Goal: Task Accomplishment & Management: Manage account settings

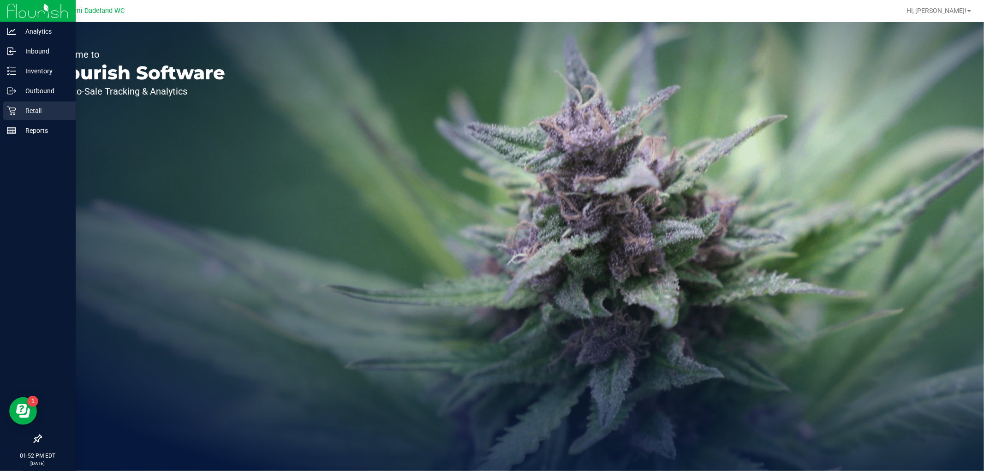
click at [39, 113] on p "Retail" at bounding box center [43, 110] width 55 height 11
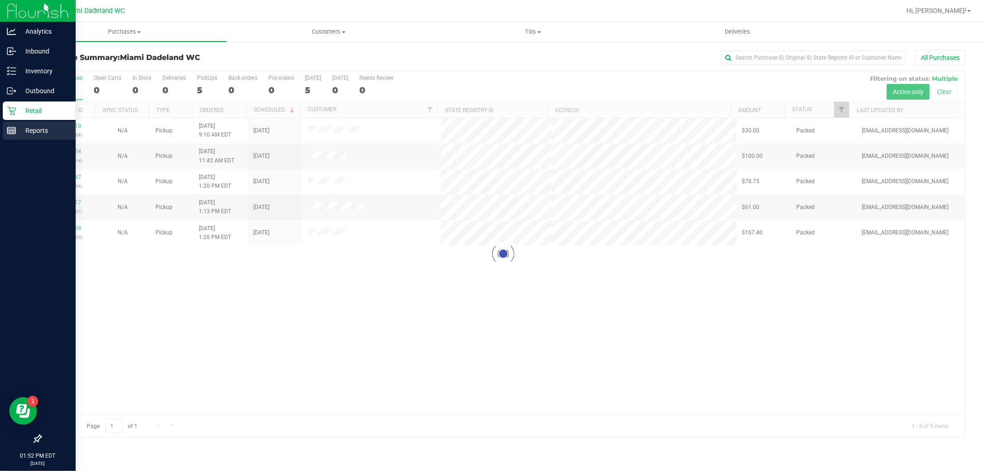
click at [65, 127] on p "Reports" at bounding box center [43, 130] width 55 height 11
click at [26, 134] on p "Reports" at bounding box center [43, 130] width 55 height 11
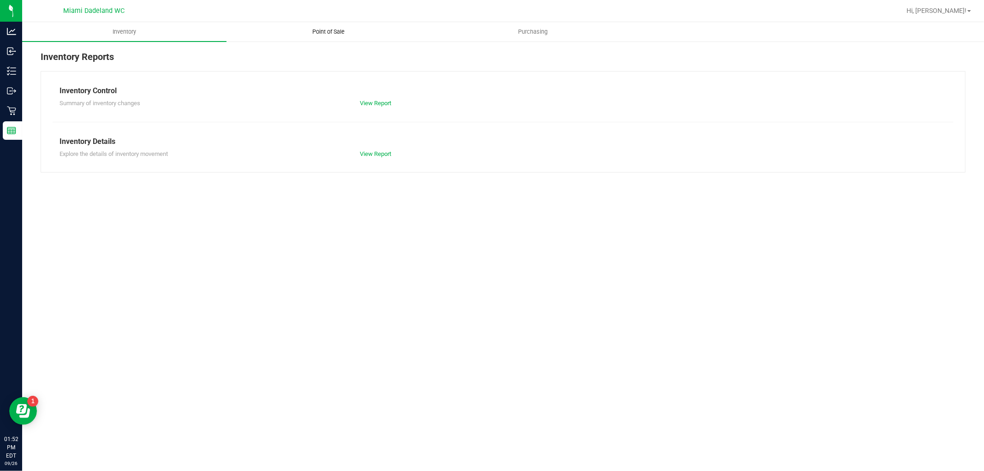
click at [318, 33] on span "Point of Sale" at bounding box center [328, 32] width 57 height 8
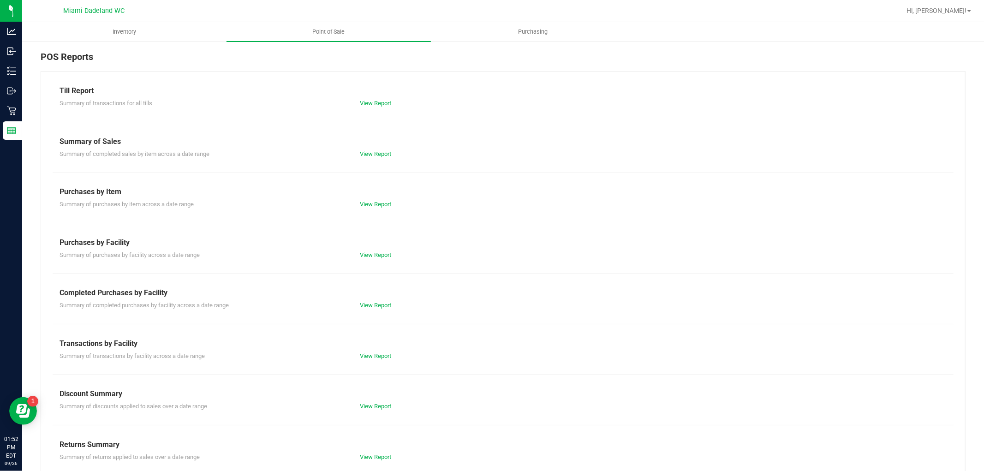
click at [373, 300] on div "Summary of completed purchases by facility across a date range View Report" at bounding box center [503, 305] width 901 height 12
click at [375, 308] on link "View Report" at bounding box center [375, 305] width 31 height 7
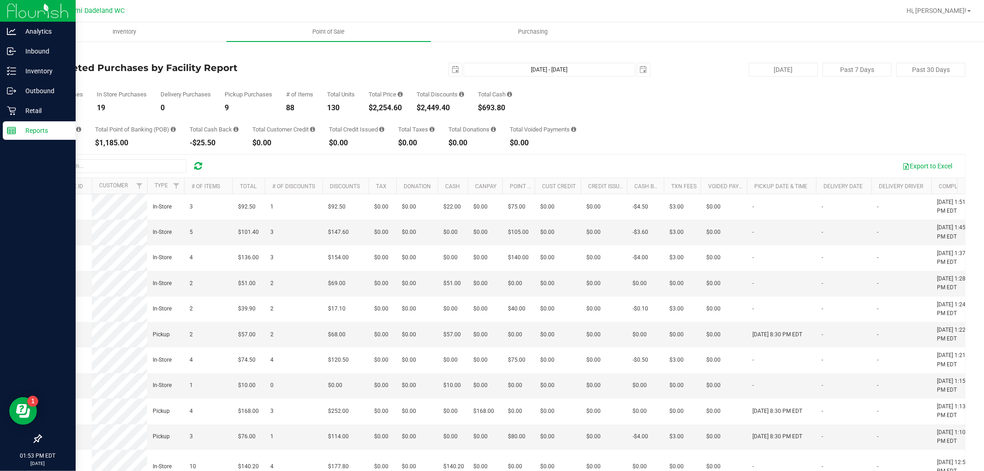
click at [9, 126] on icon at bounding box center [11, 130] width 9 height 9
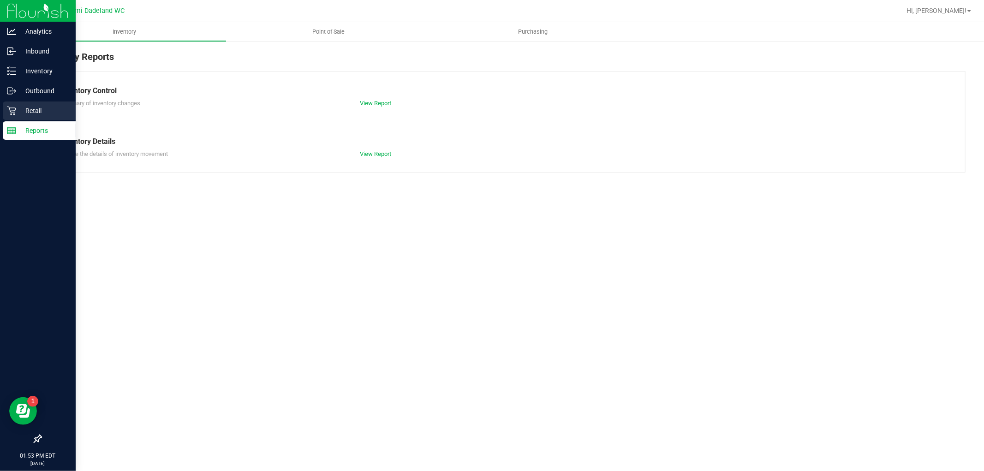
click at [13, 108] on icon at bounding box center [11, 111] width 9 height 9
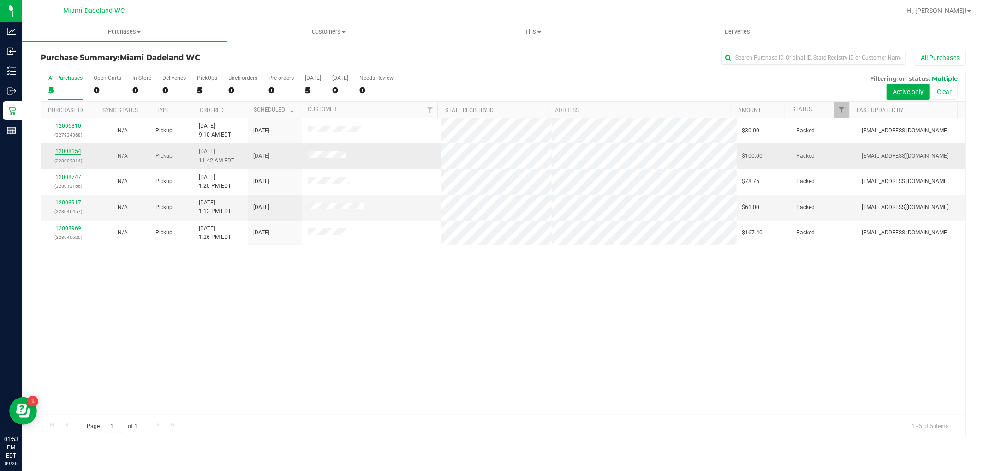
click at [72, 154] on div "12008154 (328009314)" at bounding box center [68, 156] width 43 height 18
click at [72, 154] on link "12008154" at bounding box center [68, 151] width 26 height 6
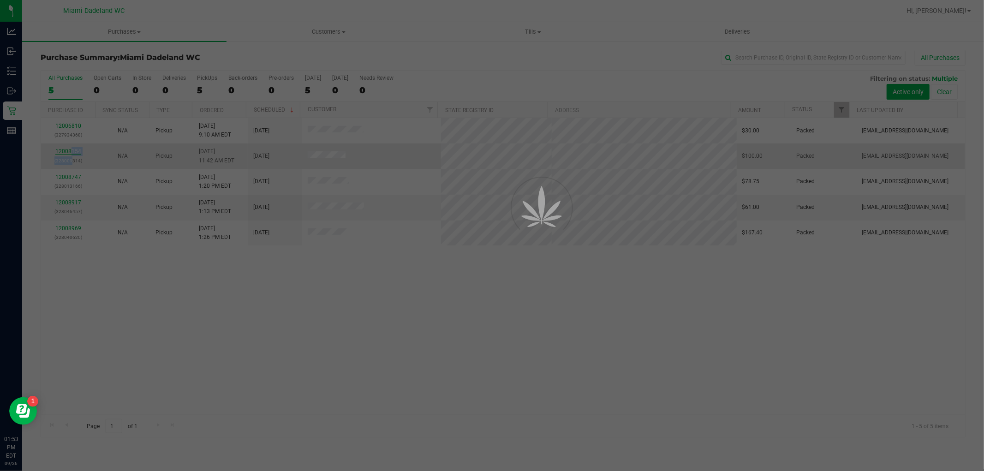
click at [71, 153] on div at bounding box center [492, 235] width 984 height 471
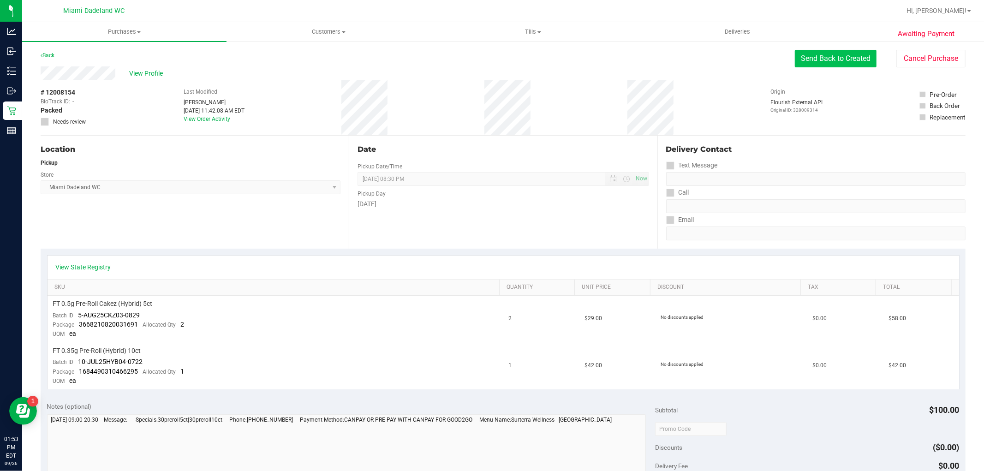
click at [824, 53] on button "Send Back to Created" at bounding box center [836, 59] width 82 height 18
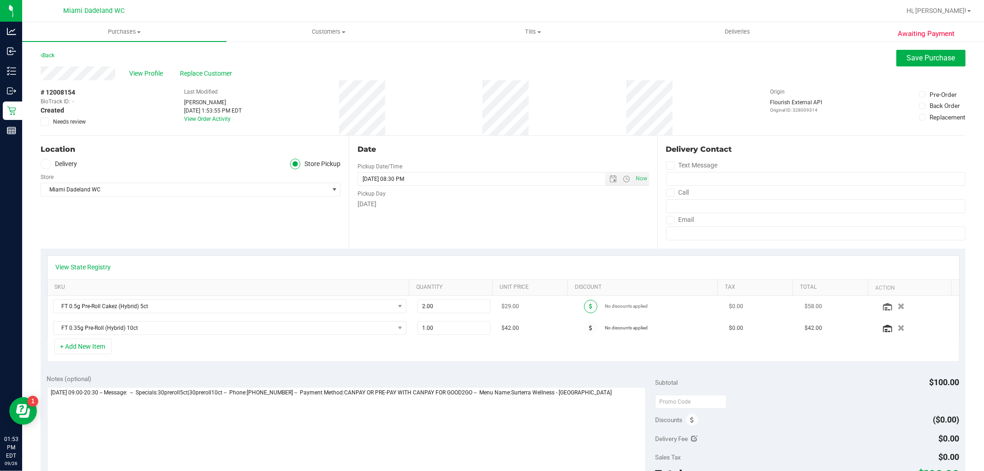
click at [584, 306] on span at bounding box center [590, 306] width 13 height 13
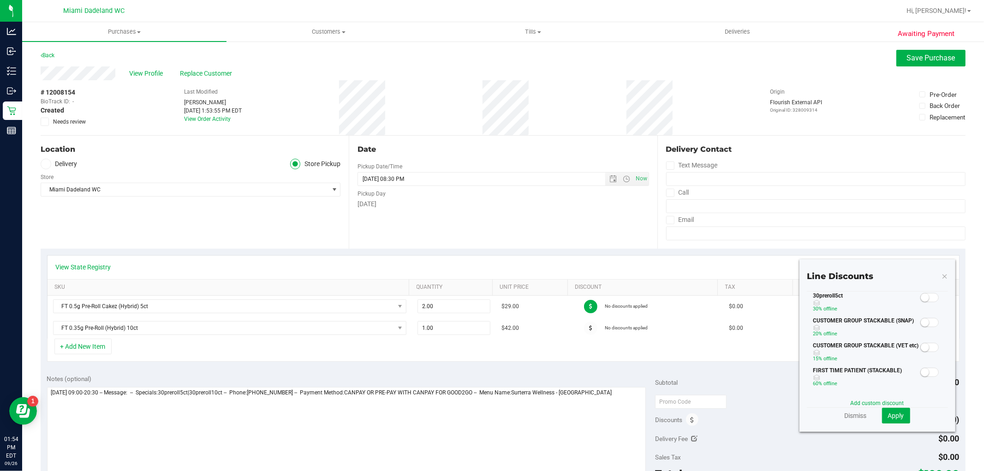
click at [927, 297] on span at bounding box center [930, 297] width 18 height 9
click at [896, 414] on span "Apply" at bounding box center [896, 415] width 16 height 7
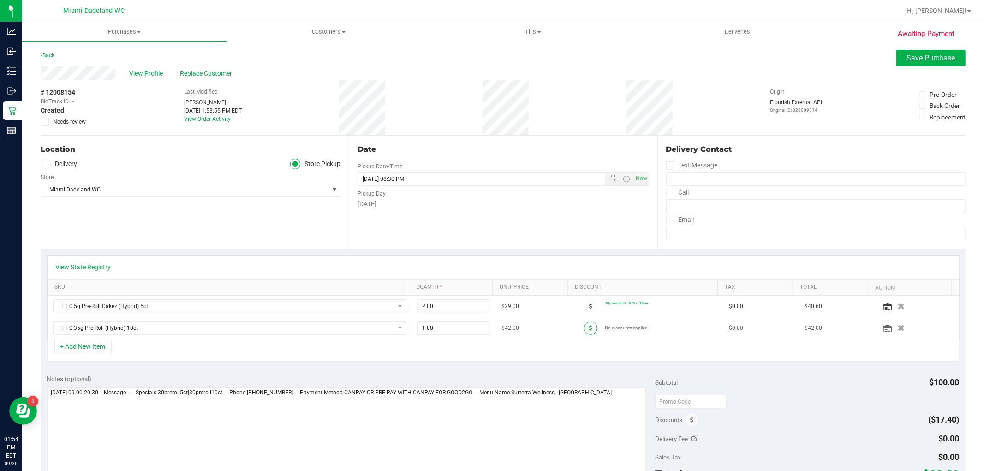
click at [589, 325] on icon at bounding box center [590, 328] width 3 height 6
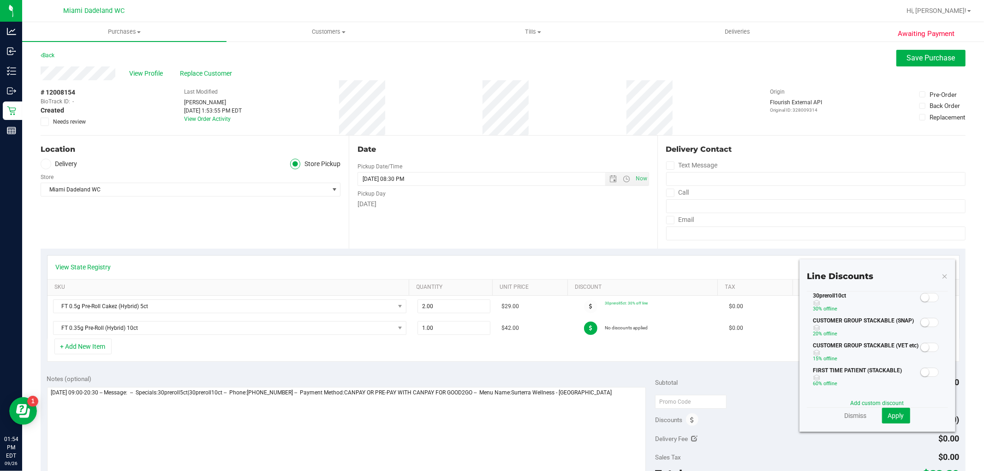
click at [921, 296] on small at bounding box center [925, 298] width 8 height 8
click at [893, 413] on span "Apply" at bounding box center [896, 415] width 16 height 7
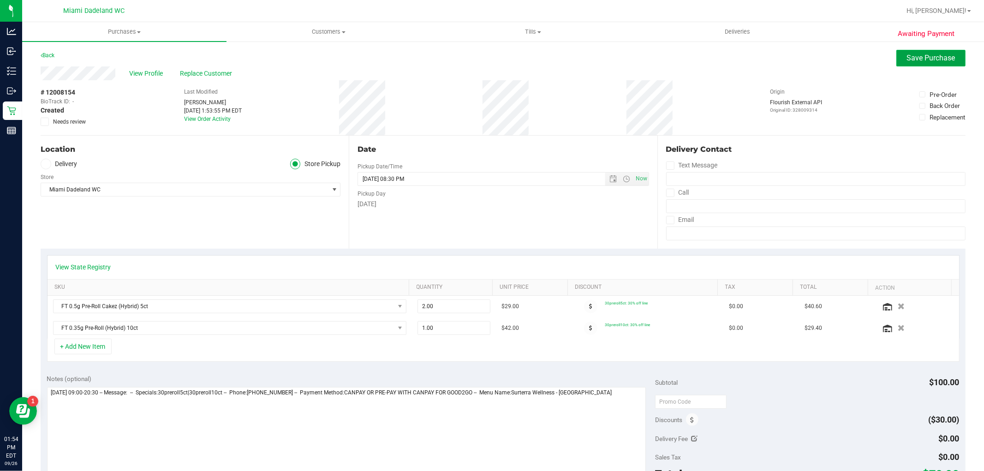
click at [932, 58] on span "Save Purchase" at bounding box center [931, 58] width 48 height 9
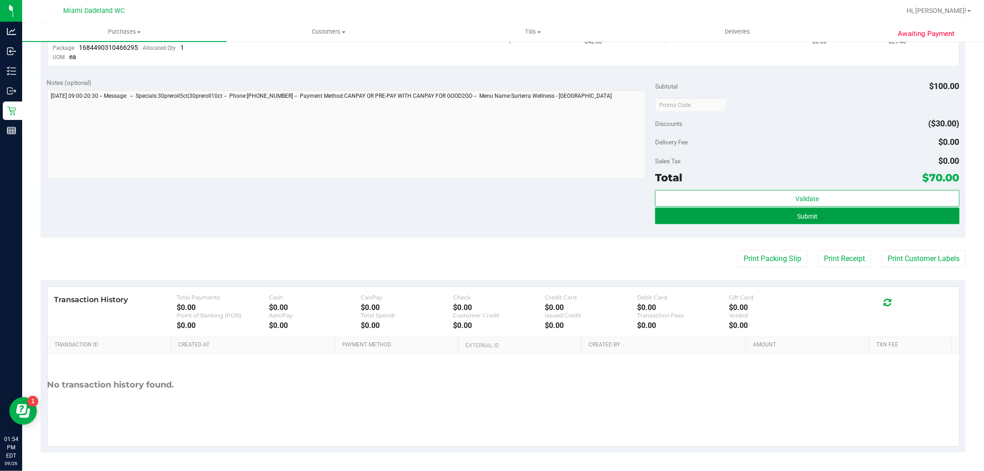
click at [888, 214] on button "Submit" at bounding box center [807, 216] width 304 height 17
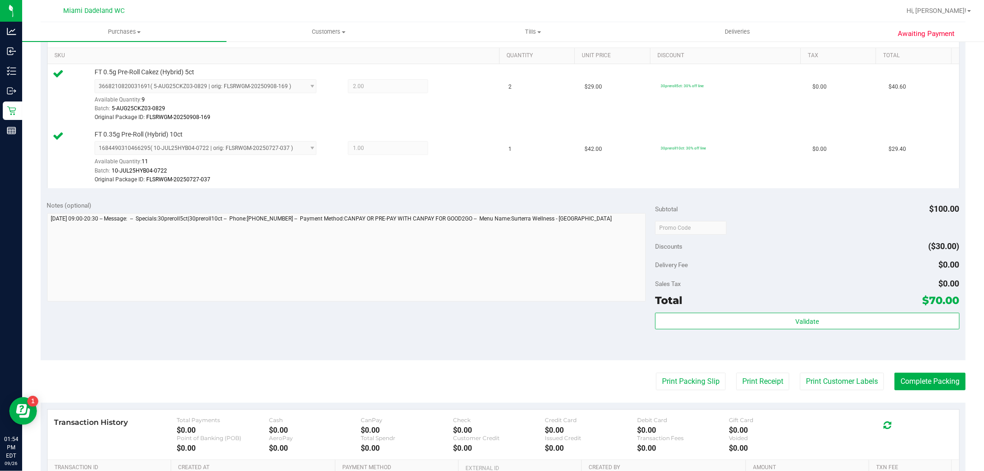
scroll to position [307, 0]
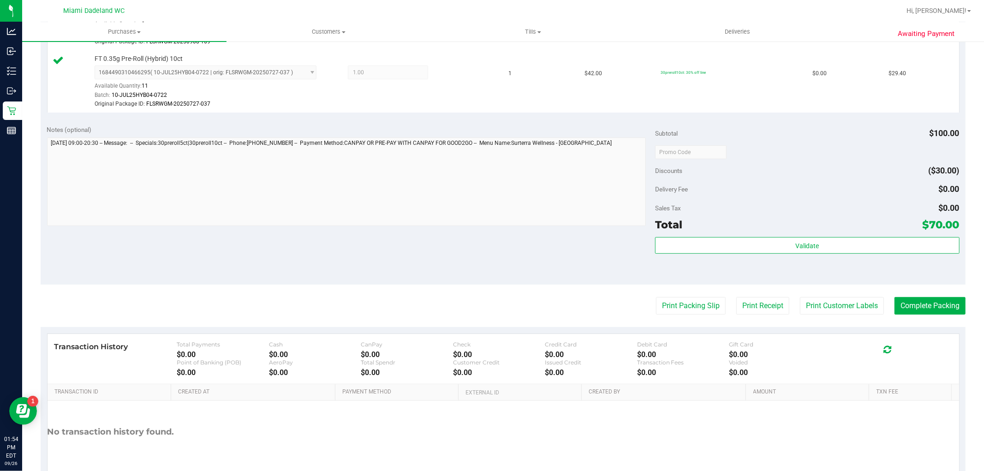
click at [831, 220] on div "Total $70.00" at bounding box center [807, 224] width 304 height 17
click at [922, 304] on button "Complete Packing" at bounding box center [930, 306] width 71 height 18
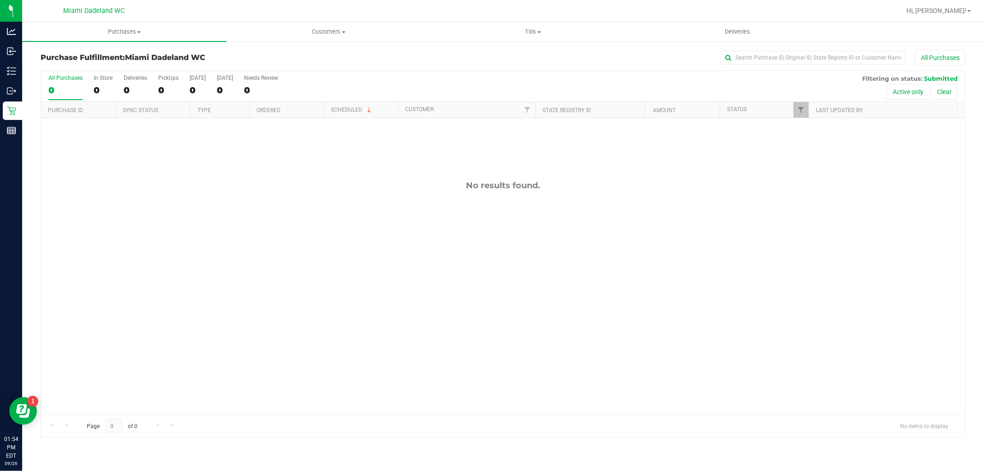
click at [620, 81] on div "All Purchases 0 In Store 0 Deliveries 0 PickUps 0 [DATE] 0 [DATE] 0 Needs Revie…" at bounding box center [503, 86] width 924 height 31
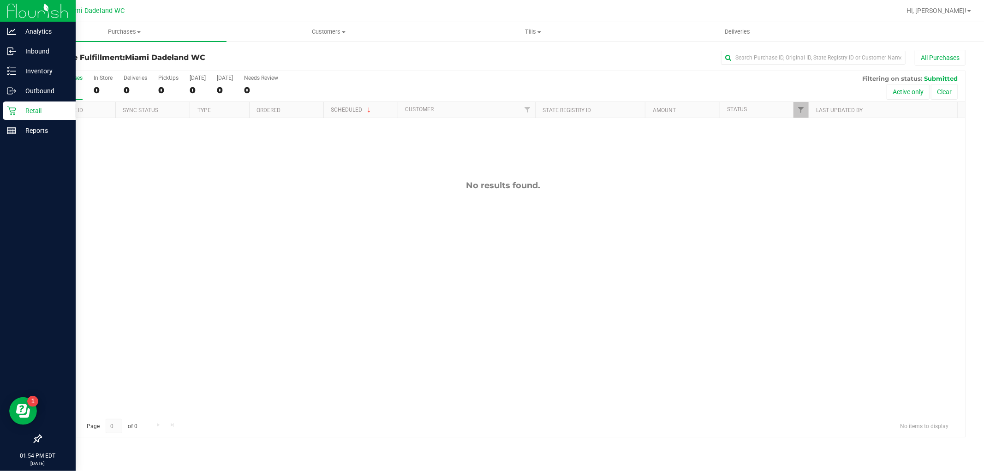
click at [37, 108] on p "Retail" at bounding box center [43, 110] width 55 height 11
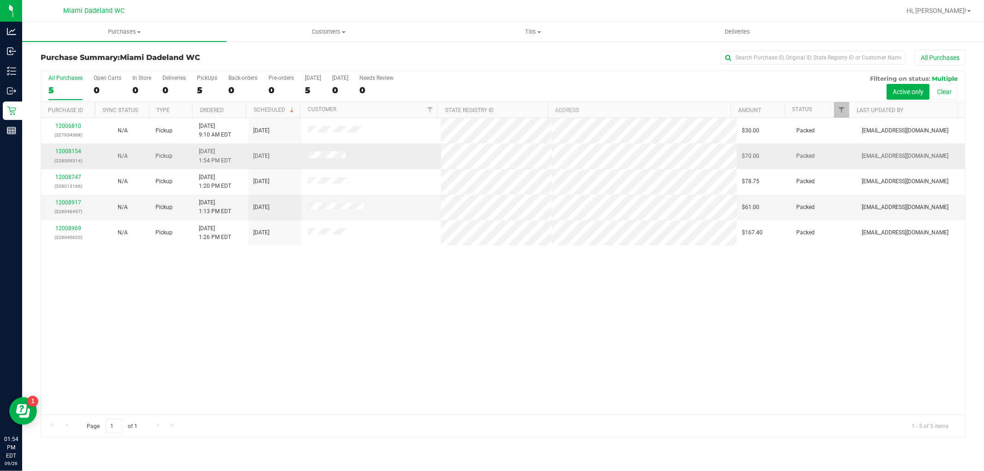
click at [62, 146] on td "12008154 (328009314)" at bounding box center [68, 156] width 54 height 25
click at [62, 149] on link "12008154" at bounding box center [68, 151] width 26 height 6
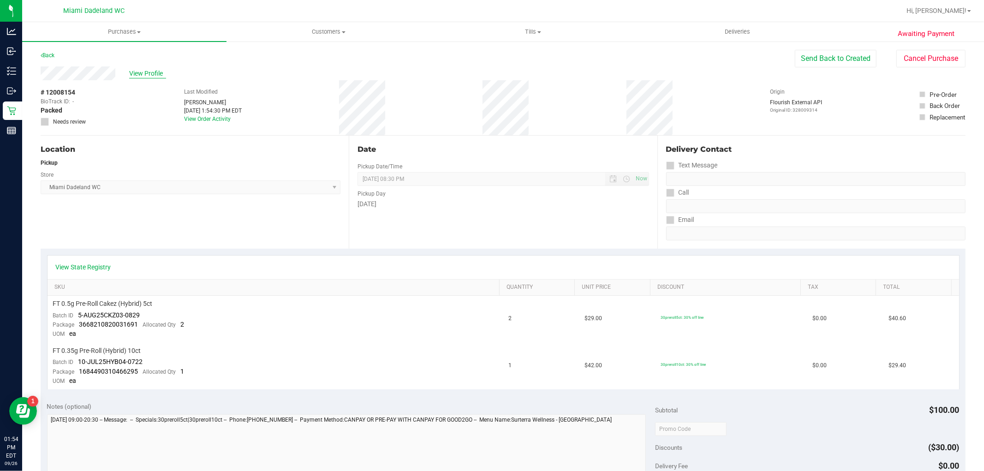
click at [160, 78] on span "View Profile" at bounding box center [147, 74] width 37 height 10
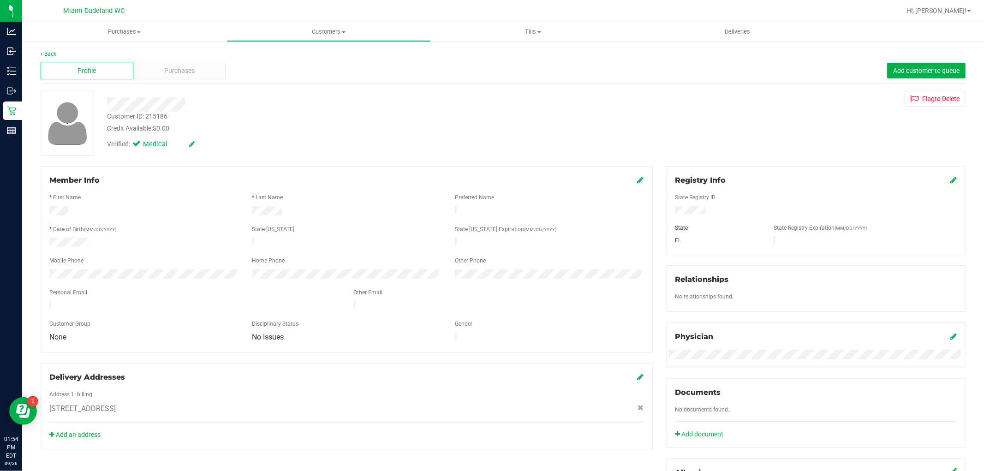
click at [465, 127] on div "Credit Available: $0.00" at bounding box center [335, 129] width 456 height 10
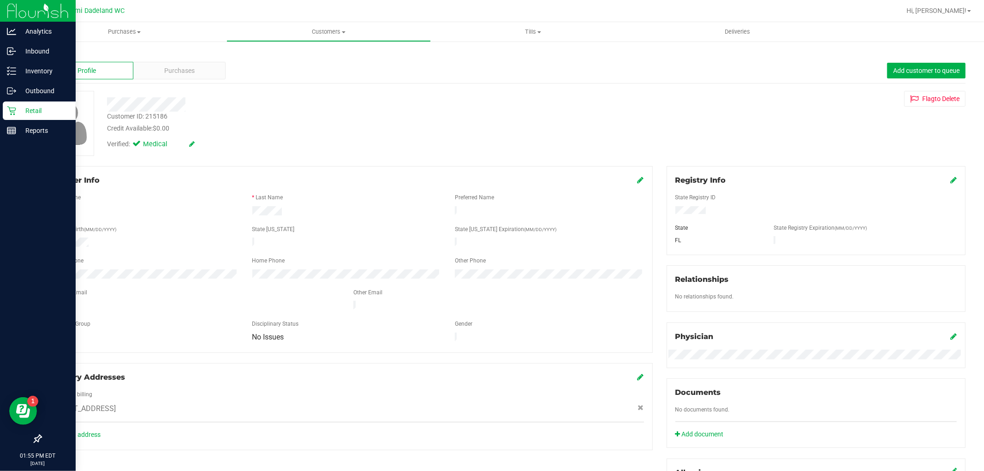
click at [51, 116] on p "Retail" at bounding box center [43, 110] width 55 height 11
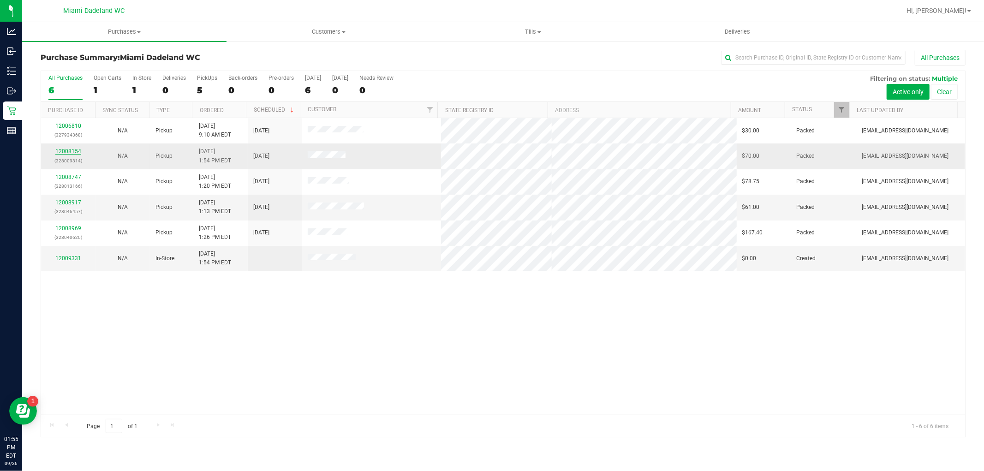
click at [67, 149] on link "12008154" at bounding box center [68, 151] width 26 height 6
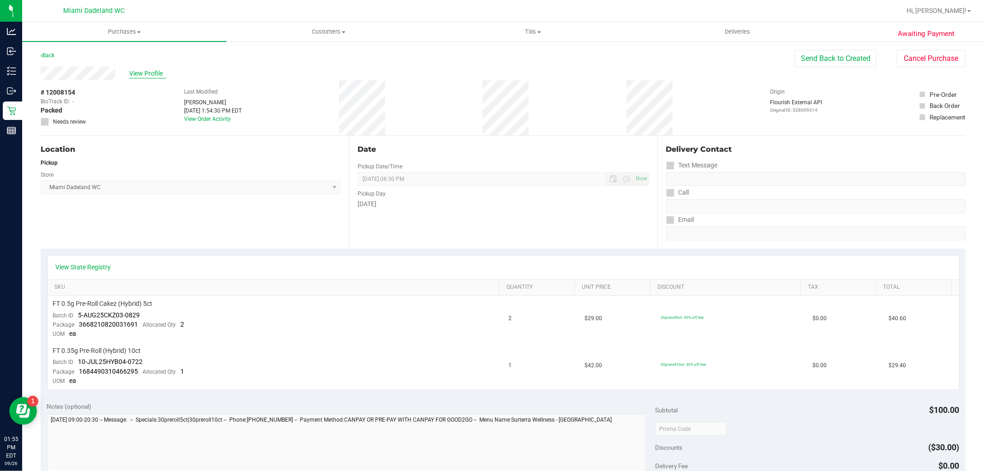
click at [153, 72] on span "View Profile" at bounding box center [147, 74] width 37 height 10
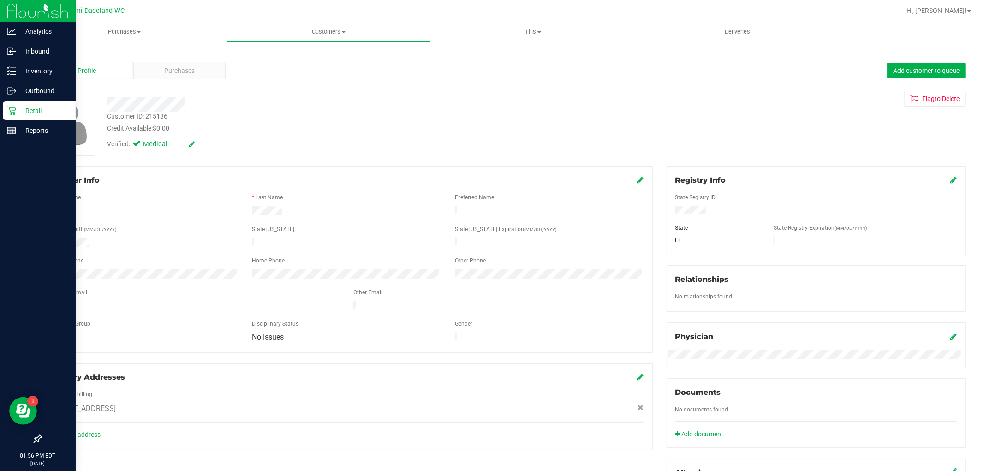
click at [16, 119] on div "Retail" at bounding box center [39, 111] width 73 height 18
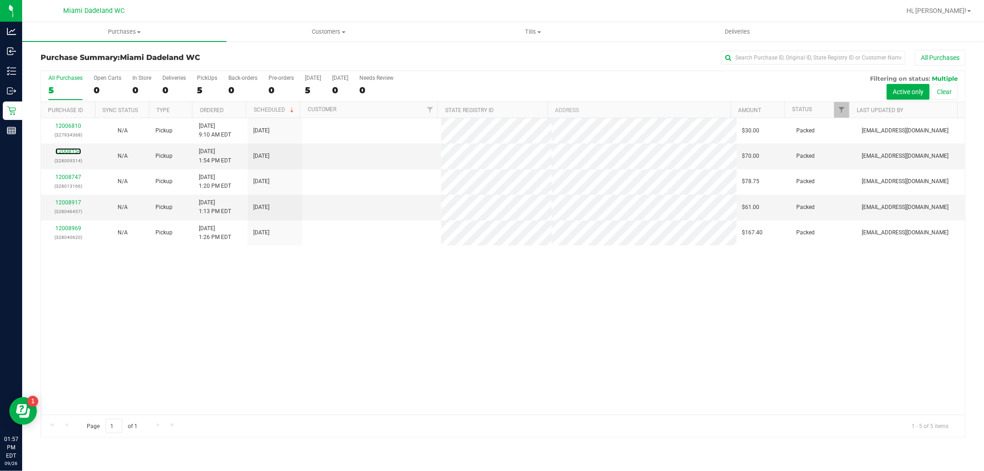
click at [68, 153] on link "12008154" at bounding box center [68, 151] width 26 height 6
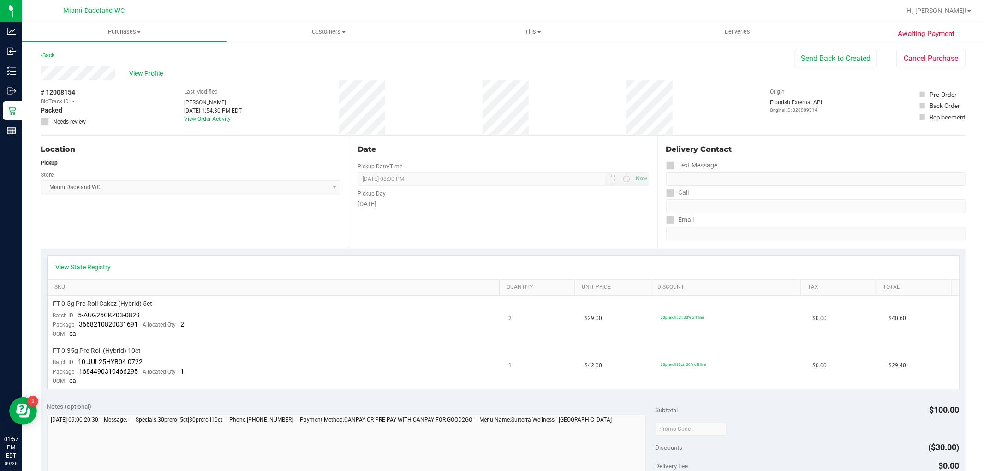
click at [156, 74] on span "View Profile" at bounding box center [147, 74] width 37 height 10
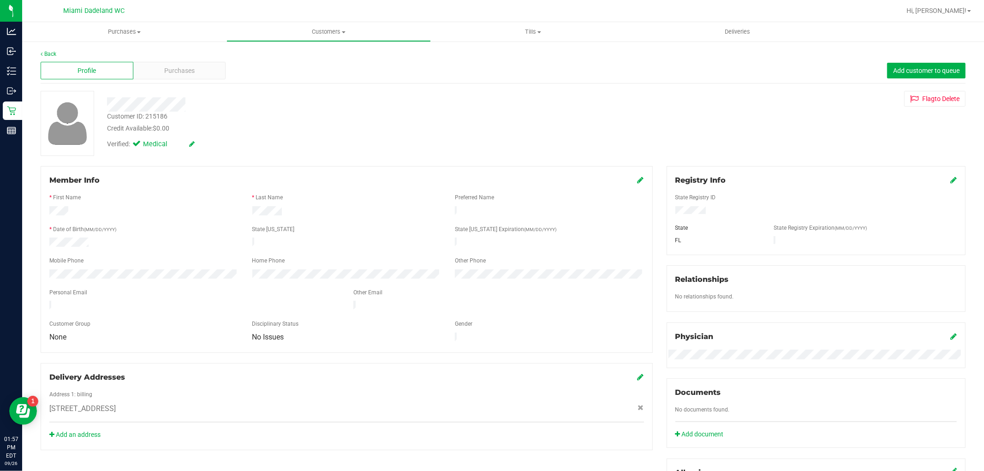
click at [155, 113] on div "Customer ID: 215186" at bounding box center [137, 117] width 60 height 10
copy div "215186"
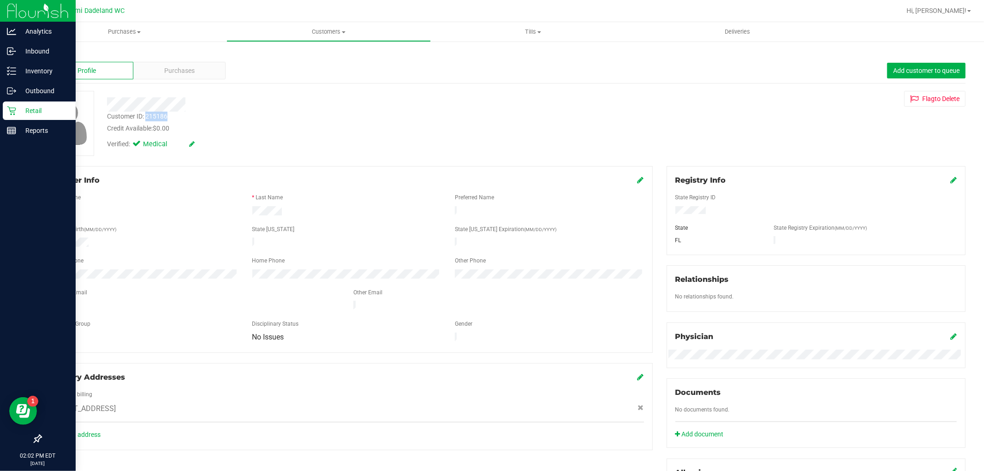
click at [0, 109] on link "Retail" at bounding box center [38, 112] width 76 height 20
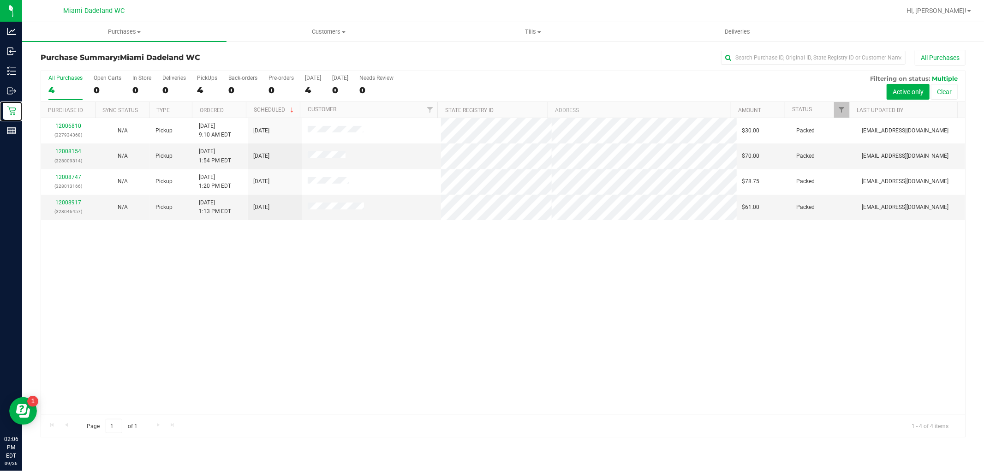
click at [0, 102] on link "Retail" at bounding box center [11, 112] width 22 height 20
